Goal: Communication & Community: Ask a question

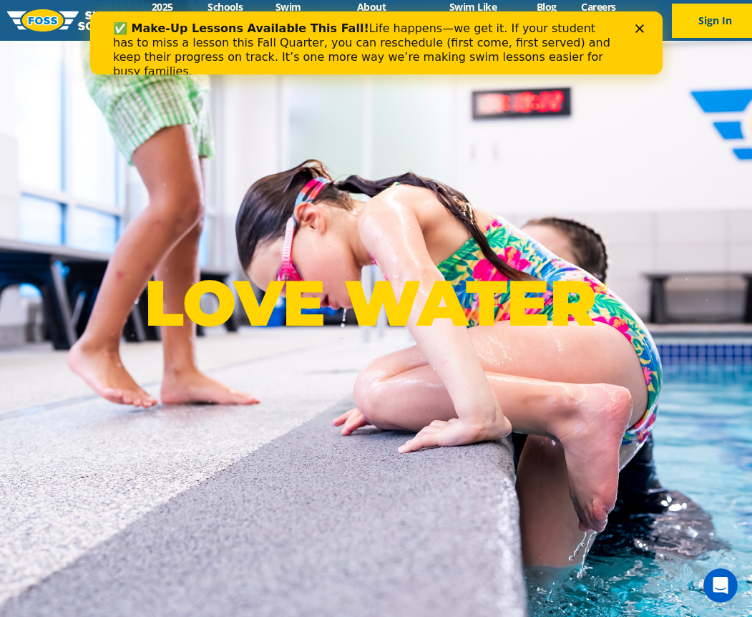
click at [636, 31] on icon "Close" at bounding box center [639, 28] width 9 height 9
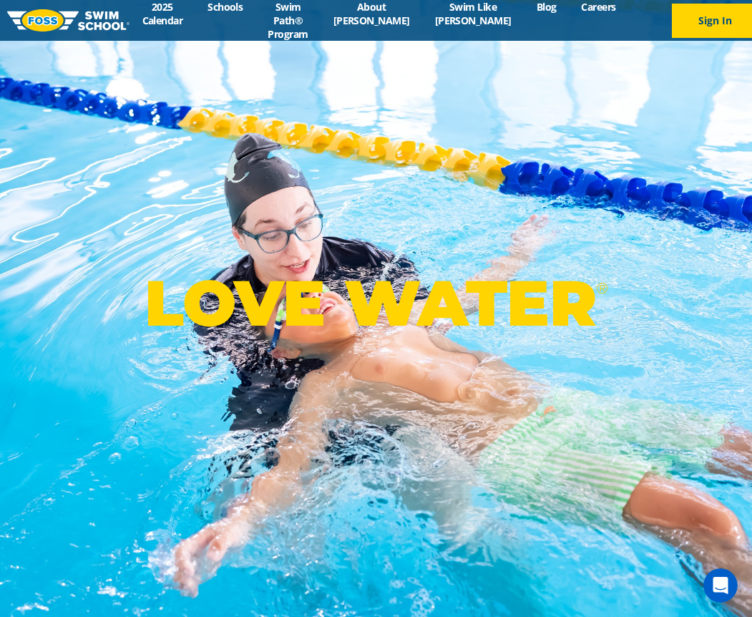
click at [718, 585] on icon "Open Intercom Messenger" at bounding box center [721, 586] width 24 height 24
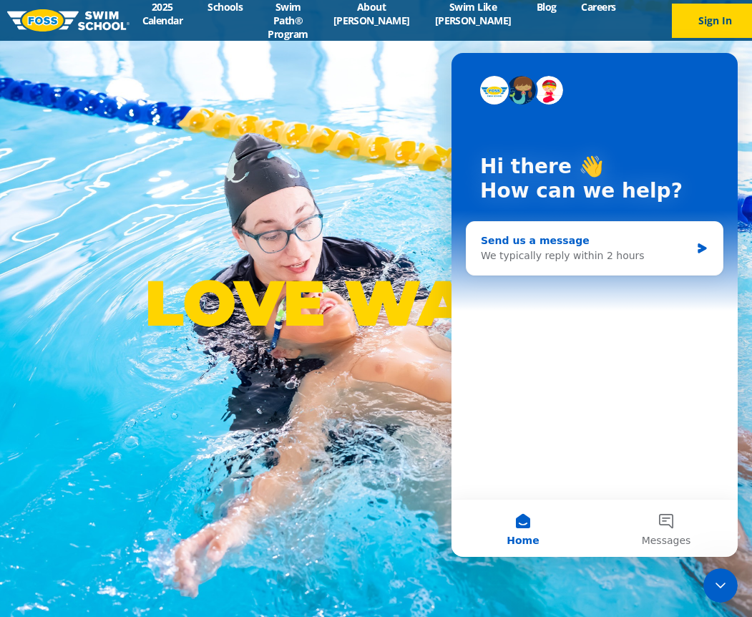
click at [596, 252] on div "We typically reply within 2 hours" at bounding box center [586, 255] width 210 height 15
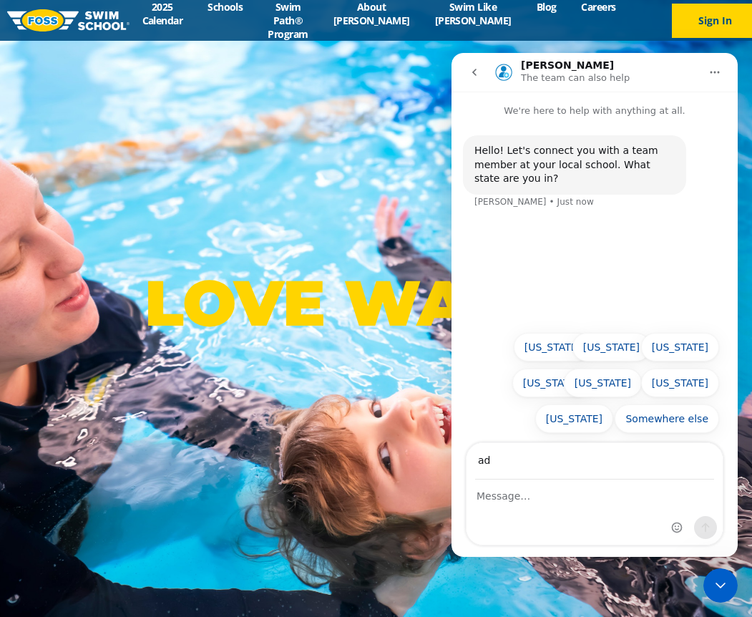
type input "[PERSON_NAME][EMAIL_ADDRESS][PERSON_NAME][DOMAIN_NAME]"
click at [526, 506] on div "Intercom messenger" at bounding box center [595, 512] width 256 height 64
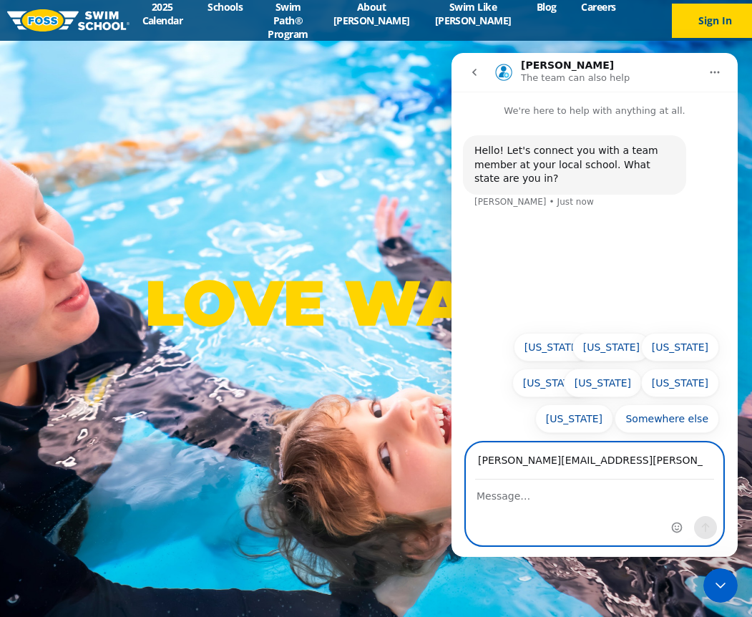
click at [510, 497] on textarea "Message…" at bounding box center [595, 492] width 256 height 24
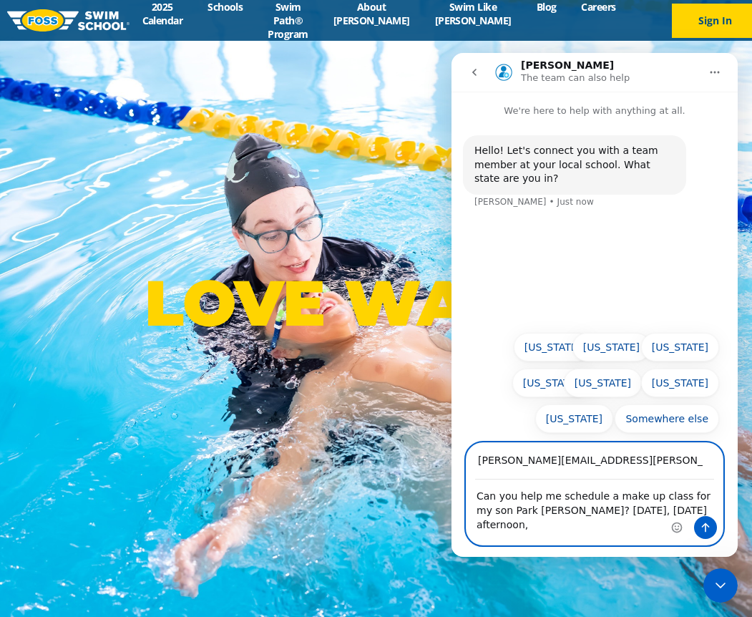
click at [535, 510] on textarea "Can you help me schedule a make up class for my son Park [PERSON_NAME]? [DATE],…" at bounding box center [595, 506] width 256 height 53
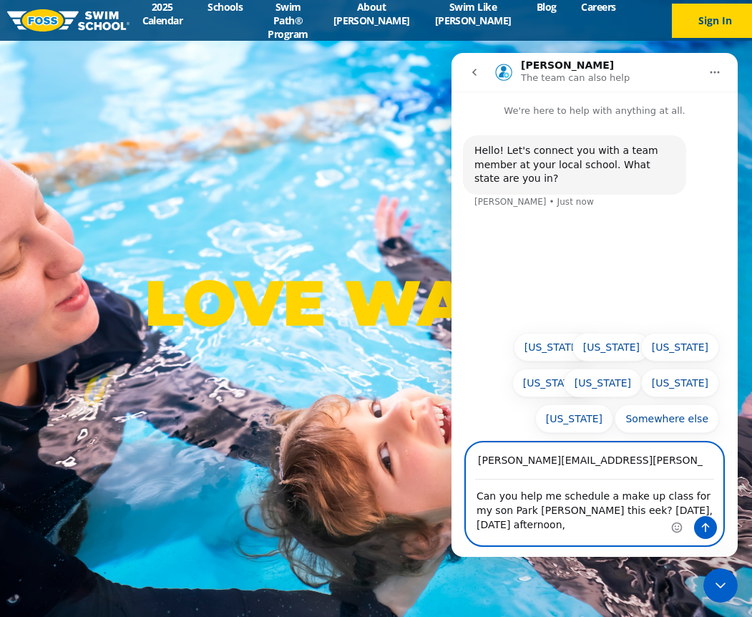
click at [558, 512] on textarea "Can you help me schedule a make up class for my son Park [PERSON_NAME] this eek…" at bounding box center [595, 506] width 256 height 53
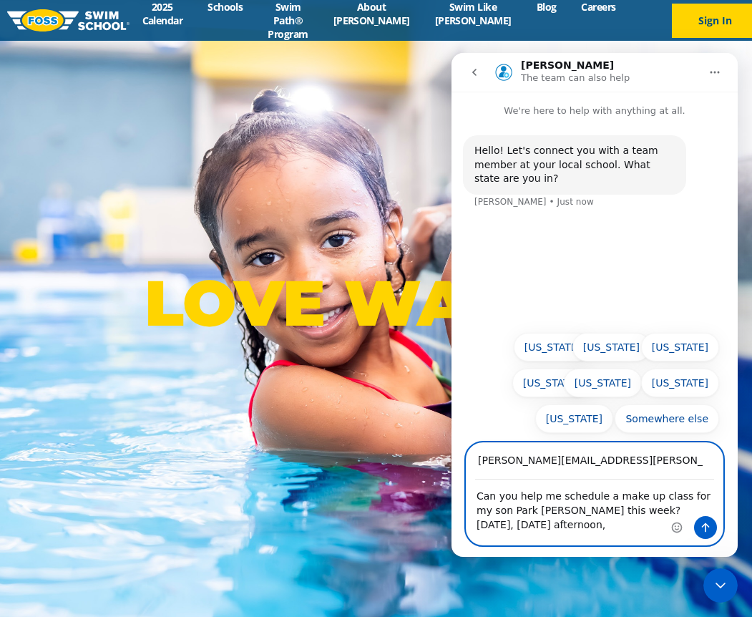
drag, startPoint x: 625, startPoint y: 512, endPoint x: 603, endPoint y: 513, distance: 21.5
click at [625, 512] on textarea "Can you help me schedule a make up class for my son Park [PERSON_NAME] this wee…" at bounding box center [595, 506] width 256 height 53
drag, startPoint x: 590, startPoint y: 512, endPoint x: 719, endPoint y: 510, distance: 128.9
click at [719, 510] on div "Can you help me schedule a make up class for my son Park [PERSON_NAME] this wee…" at bounding box center [595, 512] width 256 height 64
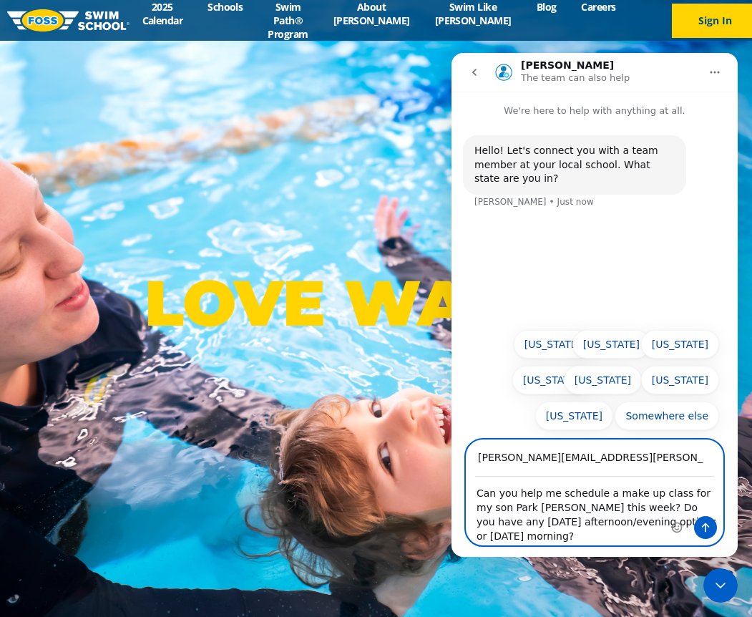
click at [583, 508] on textarea "Can you help me schedule a make up class for my son Park [PERSON_NAME] this wee…" at bounding box center [595, 510] width 256 height 67
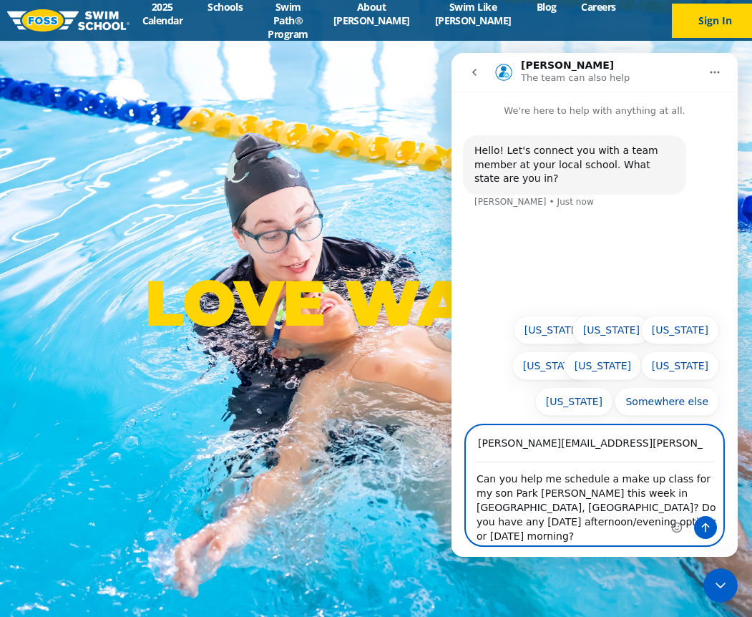
type textarea "Can you help me schedule a make up class for my son Park [PERSON_NAME] this wee…"
click at [709, 525] on icon "Send a message…" at bounding box center [705, 527] width 11 height 11
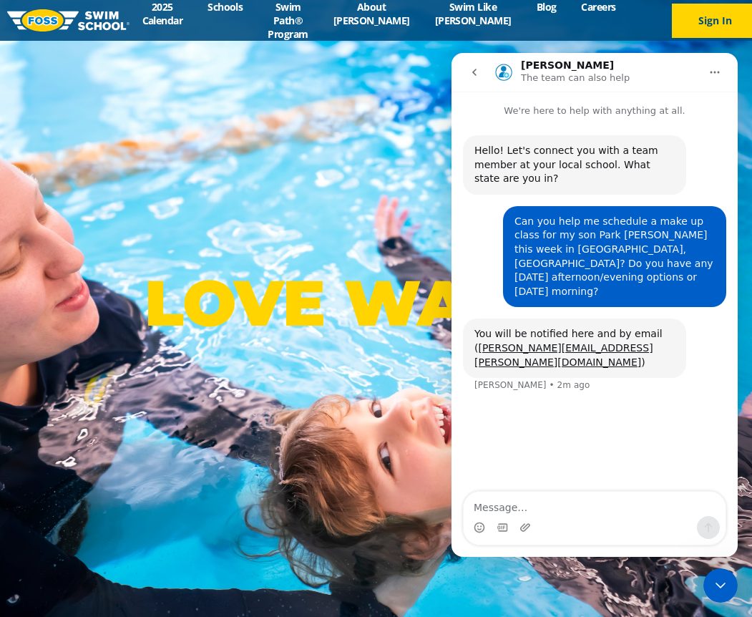
click at [547, 65] on h1 "[PERSON_NAME]" at bounding box center [567, 65] width 93 height 11
click at [505, 72] on img "Intercom messenger" at bounding box center [503, 72] width 23 height 23
click at [550, 63] on h1 "[PERSON_NAME]" at bounding box center [567, 65] width 93 height 11
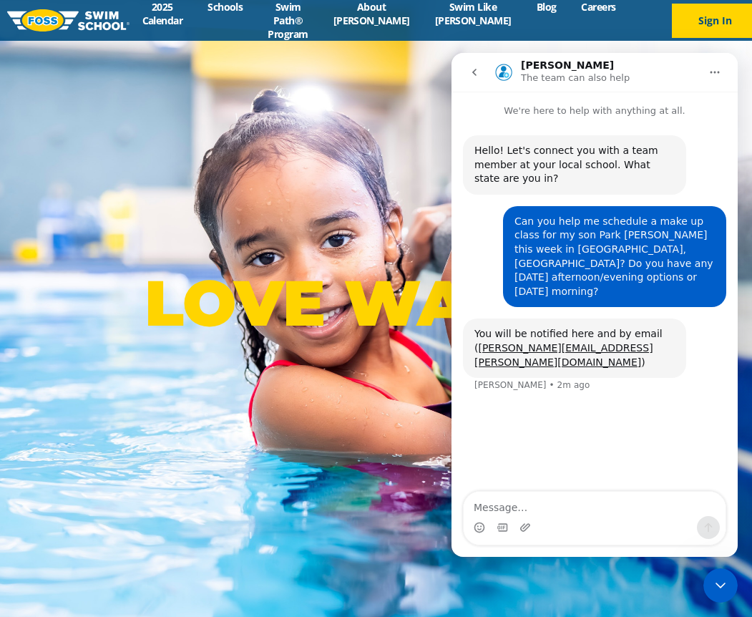
click at [512, 74] on img "Intercom messenger" at bounding box center [503, 72] width 23 height 23
click at [721, 70] on button "Home" at bounding box center [714, 72] width 27 height 27
